Goal: Task Accomplishment & Management: Manage account settings

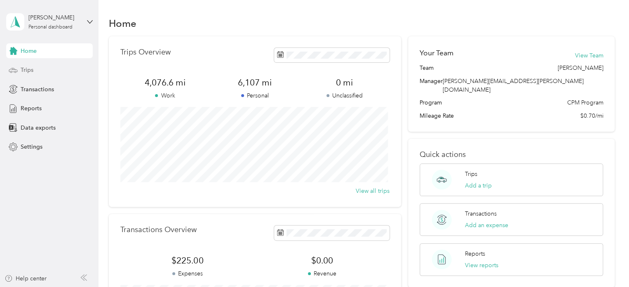
click at [30, 66] on span "Trips" at bounding box center [27, 70] width 13 height 9
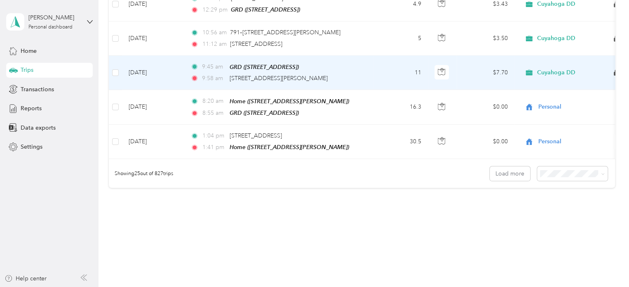
scroll to position [847, 0]
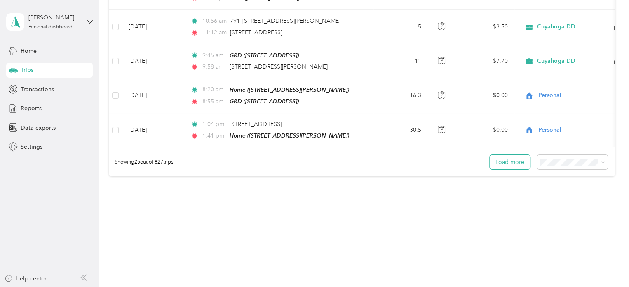
click at [499, 156] on button "Load more" at bounding box center [510, 162] width 40 height 14
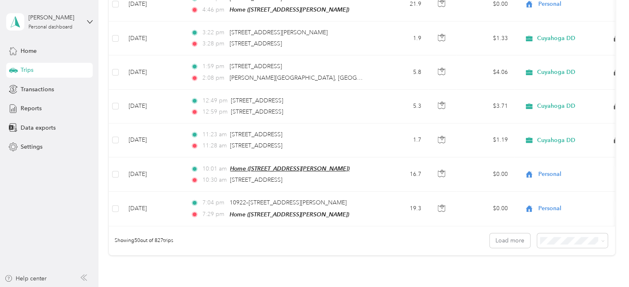
scroll to position [1693, 0]
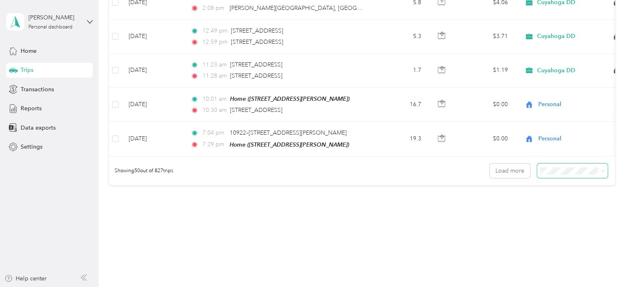
click at [598, 166] on span at bounding box center [601, 170] width 7 height 9
click at [601, 169] on icon at bounding box center [603, 171] width 4 height 4
click at [584, 200] on div "100 per load" at bounding box center [570, 202] width 59 height 9
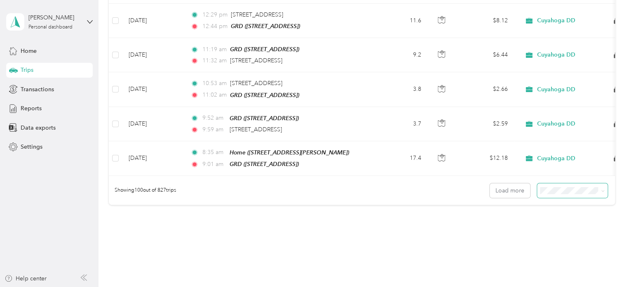
scroll to position [3375, 0]
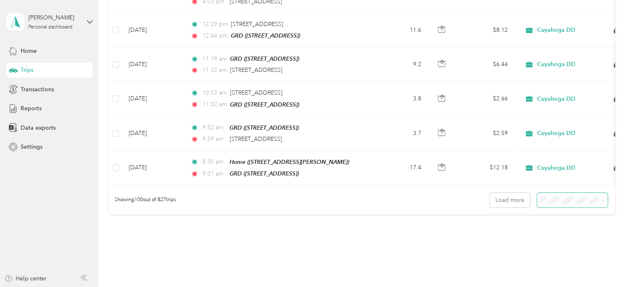
click at [595, 193] on span at bounding box center [572, 200] width 71 height 14
click at [505, 193] on button "Load more" at bounding box center [510, 200] width 40 height 14
drag, startPoint x: 503, startPoint y: 169, endPoint x: 503, endPoint y: 163, distance: 5.8
click at [503, 193] on button "Load more" at bounding box center [510, 200] width 40 height 14
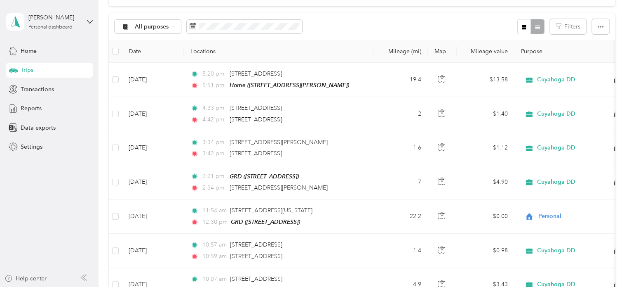
scroll to position [0, 0]
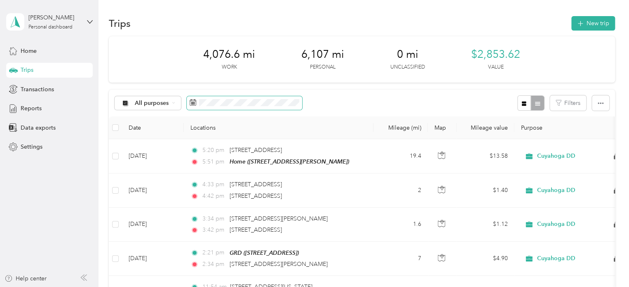
click at [226, 97] on span at bounding box center [244, 103] width 115 height 14
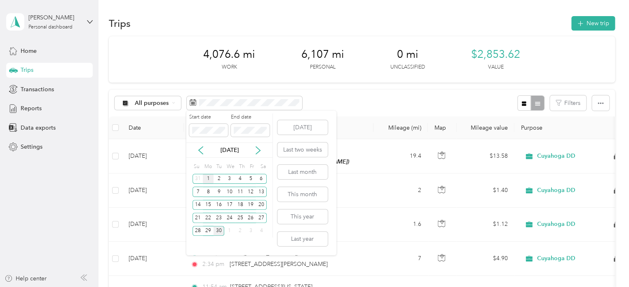
click at [211, 179] on div "1" at bounding box center [208, 179] width 11 height 10
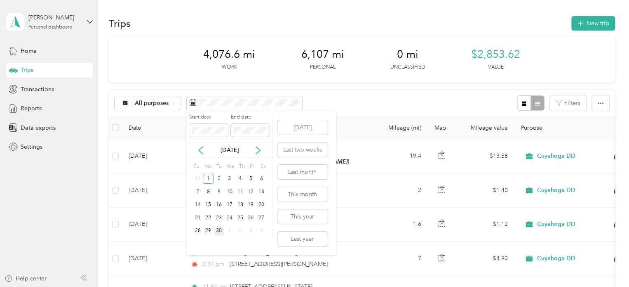
click at [222, 229] on div "30" at bounding box center [219, 231] width 11 height 10
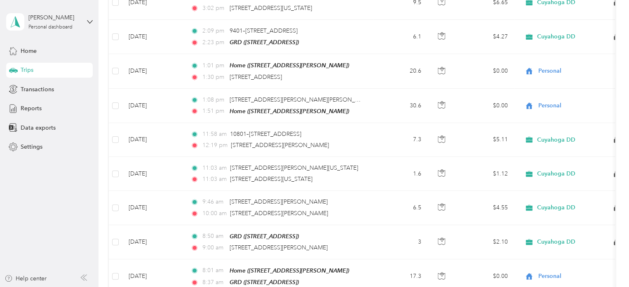
scroll to position [3385, 0]
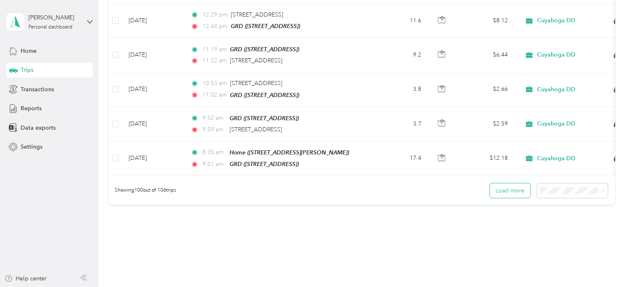
click at [516, 183] on button "Load more" at bounding box center [510, 190] width 40 height 14
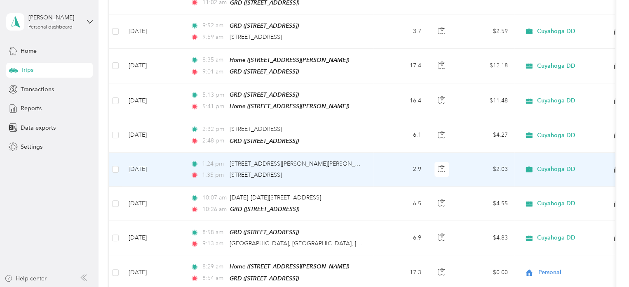
scroll to position [3464, 0]
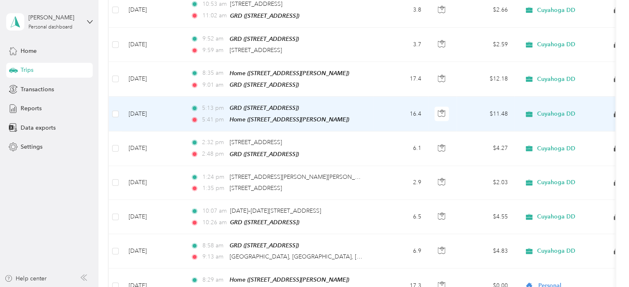
click at [549, 110] on span "Cuyahoga DD" at bounding box center [556, 113] width 38 height 7
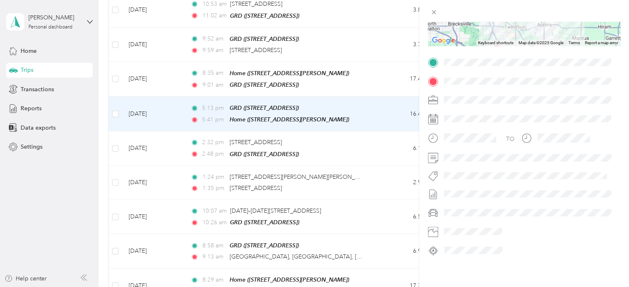
scroll to position [185, 0]
click at [460, 94] on div at bounding box center [530, 99] width 179 height 13
click at [433, 95] on icon at bounding box center [433, 100] width 10 height 10
click at [118, 75] on div "Trip details This trip cannot be edited because it is either under review, appr…" at bounding box center [314, 143] width 629 height 287
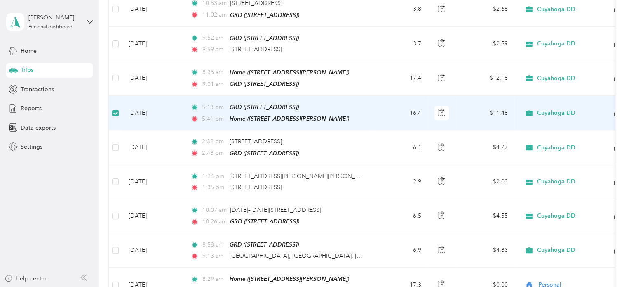
scroll to position [3463, 0]
click at [548, 110] on span "Cuyahoga DD" at bounding box center [556, 113] width 38 height 7
click at [387, 96] on td "16.4" at bounding box center [401, 113] width 54 height 35
click at [391, 96] on td "16.4" at bounding box center [401, 113] width 54 height 35
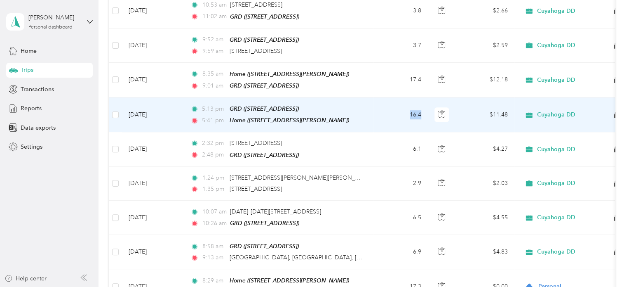
scroll to position [3464, 0]
click at [363, 96] on td "5:13 pm GRD (4329 Green Rd, Cleveland, OH, United States , Highland Hills, OH) …" at bounding box center [279, 113] width 190 height 35
click at [376, 80] on div "Trip details This trip cannot be edited because it is either under review, appr…" at bounding box center [332, 143] width 629 height 287
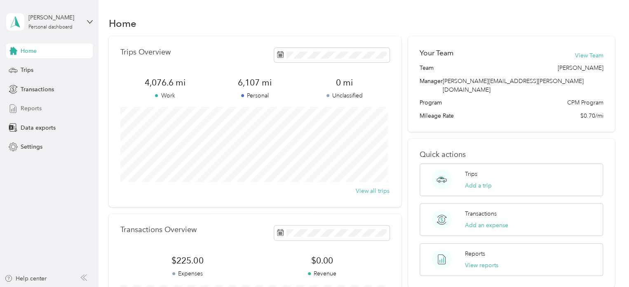
click at [40, 108] on span "Reports" at bounding box center [31, 108] width 21 height 9
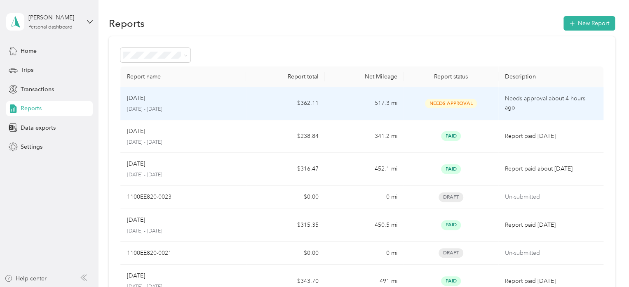
click at [569, 106] on p "Needs approval about 4 hours ago" at bounding box center [551, 103] width 92 height 18
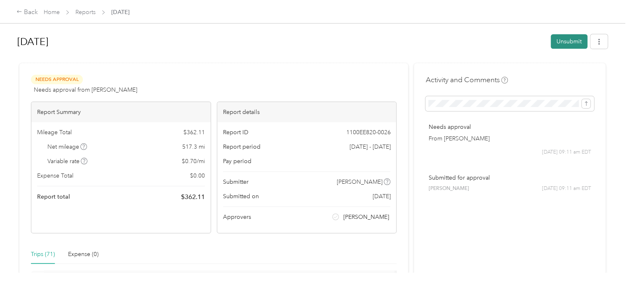
click at [570, 45] on button "Unsubmit" at bounding box center [569, 41] width 37 height 14
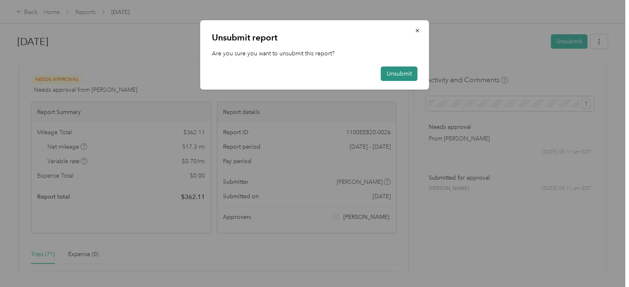
click at [392, 73] on button "Unsubmit" at bounding box center [399, 73] width 37 height 14
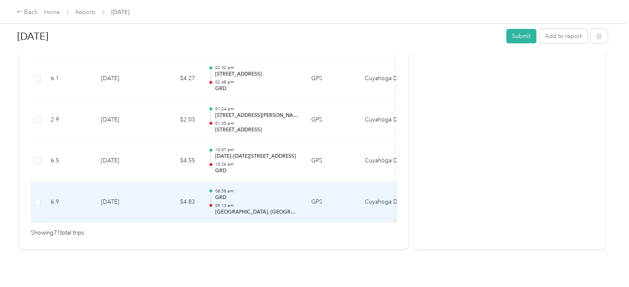
scroll to position [2995, 0]
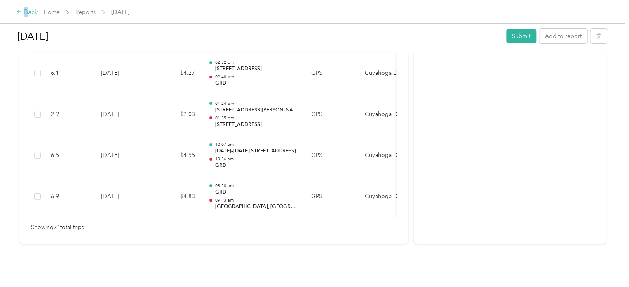
click at [26, 10] on div "Back" at bounding box center [26, 12] width 21 height 10
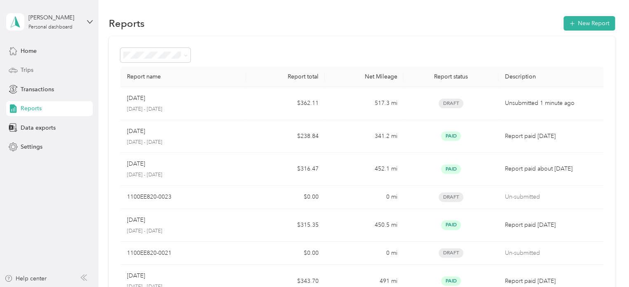
click at [27, 71] on span "Trips" at bounding box center [27, 70] width 13 height 9
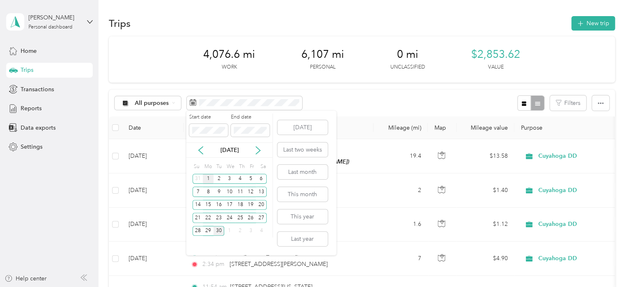
click at [208, 177] on div "1" at bounding box center [208, 179] width 11 height 10
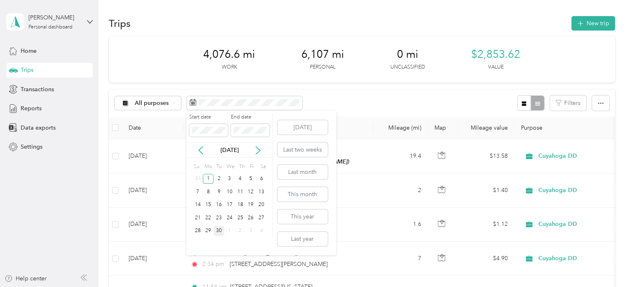
click at [218, 231] on div "30" at bounding box center [219, 231] width 11 height 10
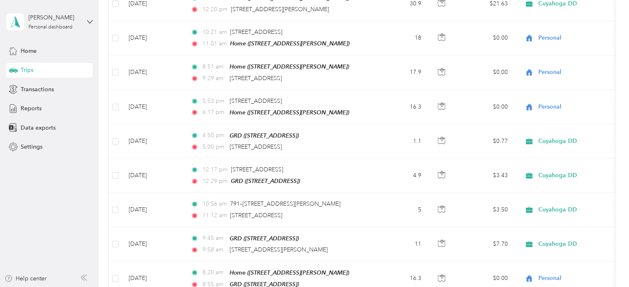
scroll to position [847, 0]
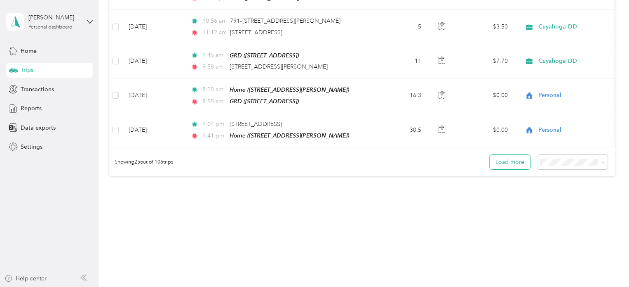
click at [520, 160] on button "Load more" at bounding box center [510, 162] width 40 height 14
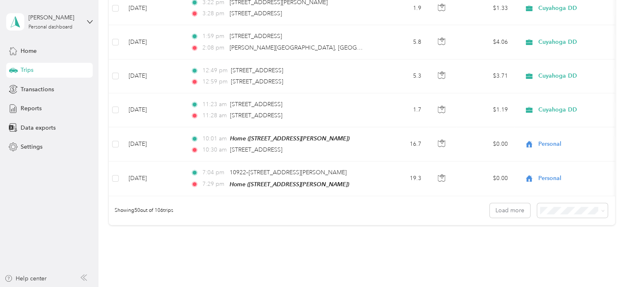
scroll to position [1693, 0]
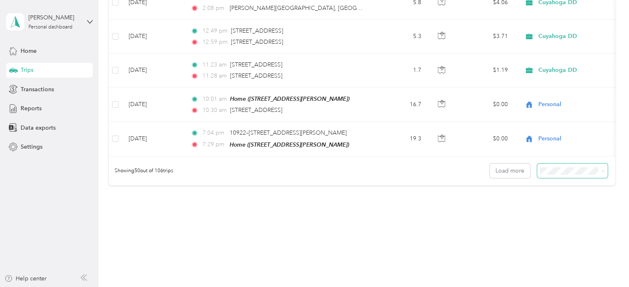
click at [601, 169] on icon at bounding box center [603, 171] width 4 height 4
click at [573, 204] on li "100 per load" at bounding box center [570, 202] width 71 height 14
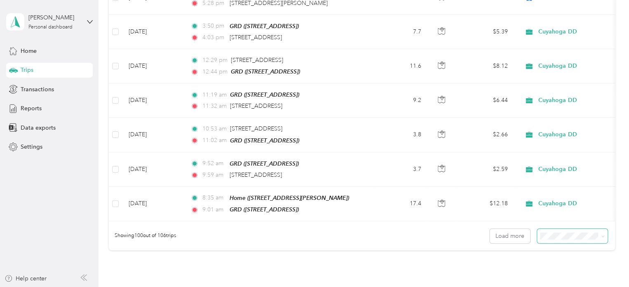
scroll to position [3385, 0]
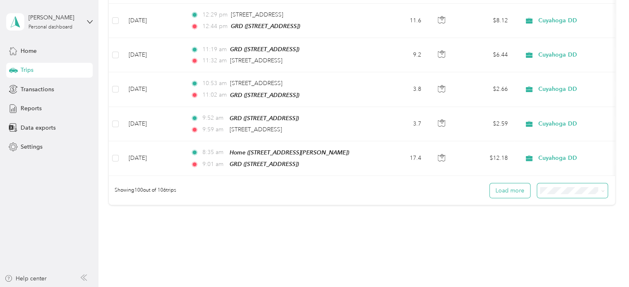
click at [509, 183] on button "Load more" at bounding box center [510, 190] width 40 height 14
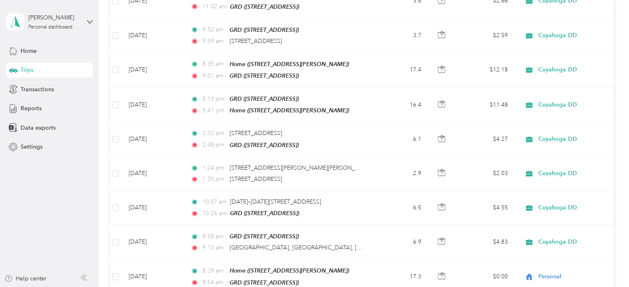
scroll to position [3464, 0]
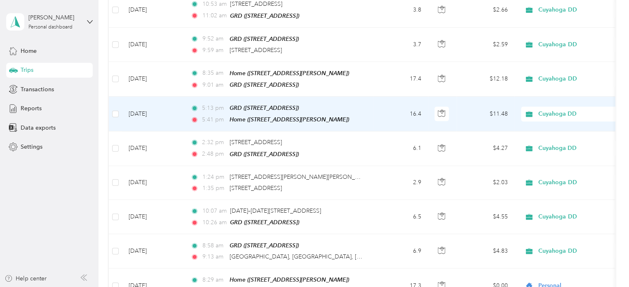
click at [549, 109] on span "Cuyahoga DD" at bounding box center [576, 113] width 75 height 9
click at [542, 103] on span "Personal" at bounding box center [579, 105] width 76 height 9
click at [545, 109] on span "Cuyahoga DD" at bounding box center [576, 113] width 75 height 9
click at [543, 103] on span "Personal" at bounding box center [579, 100] width 76 height 9
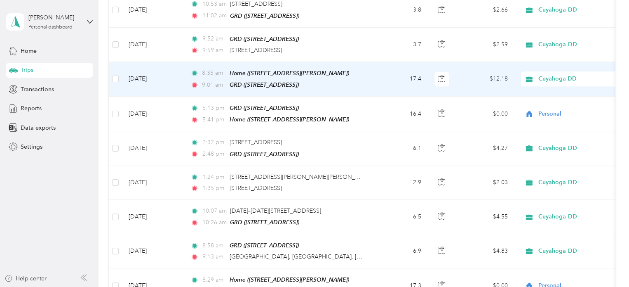
click at [562, 74] on span "Cuyahoga DD" at bounding box center [576, 78] width 75 height 9
click at [548, 70] on span "Personal" at bounding box center [579, 69] width 76 height 9
click at [548, 74] on span "Cuyahoga DD" at bounding box center [576, 78] width 75 height 9
click at [543, 72] on li "Personal" at bounding box center [572, 66] width 102 height 14
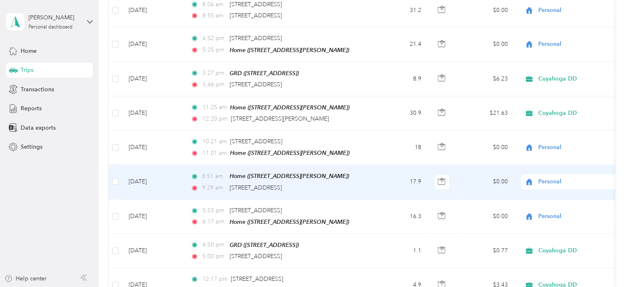
scroll to position [536, 0]
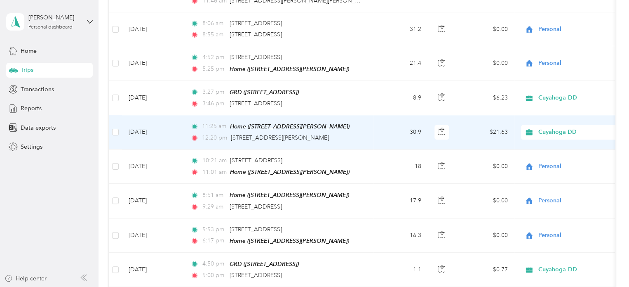
click at [582, 127] on span "Cuyahoga DD" at bounding box center [576, 131] width 75 height 9
click at [556, 158] on li "Personal" at bounding box center [572, 157] width 102 height 14
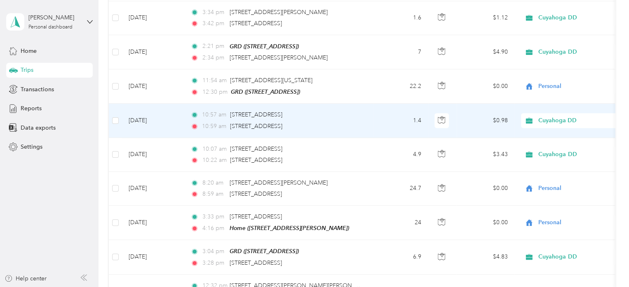
scroll to position [0, 0]
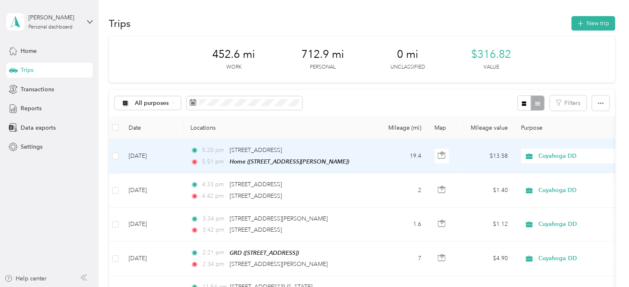
click at [563, 153] on span "Cuyahoga DD" at bounding box center [576, 155] width 75 height 9
drag, startPoint x: 548, startPoint y: 183, endPoint x: 558, endPoint y: 184, distance: 10.8
click at [548, 183] on span "Personal" at bounding box center [579, 185] width 76 height 9
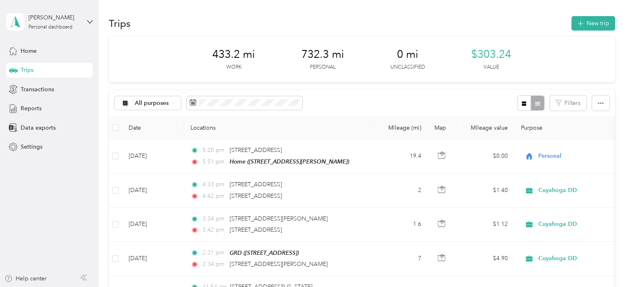
click at [218, 25] on div "Trips New trip" at bounding box center [362, 22] width 506 height 17
click at [28, 108] on span "Reports" at bounding box center [31, 108] width 21 height 9
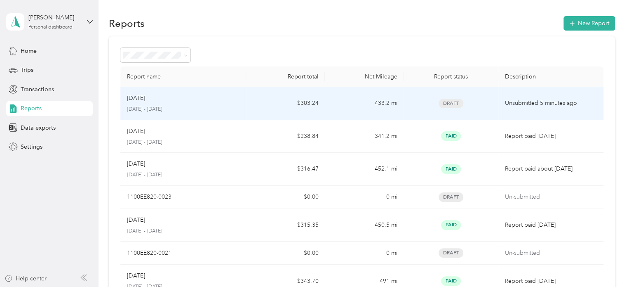
click at [563, 101] on p "Unsubmitted 5 minutes ago" at bounding box center [551, 103] width 92 height 9
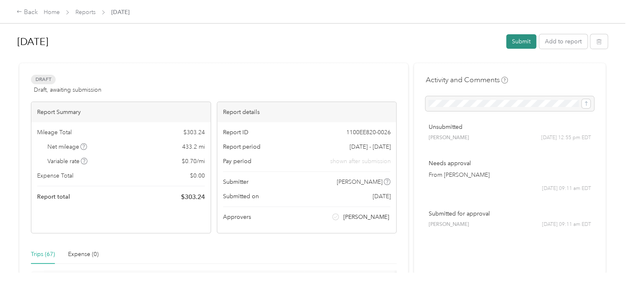
click at [516, 38] on button "Submit" at bounding box center [521, 41] width 30 height 14
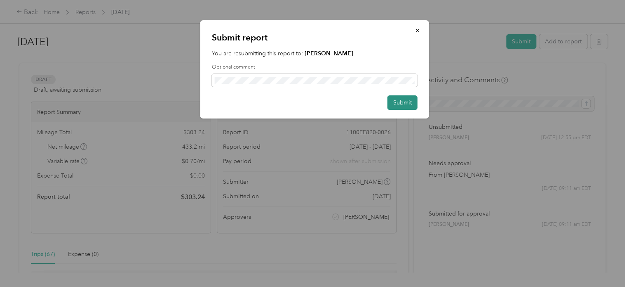
click at [397, 99] on button "Submit" at bounding box center [403, 102] width 30 height 14
